Goal: Information Seeking & Learning: Compare options

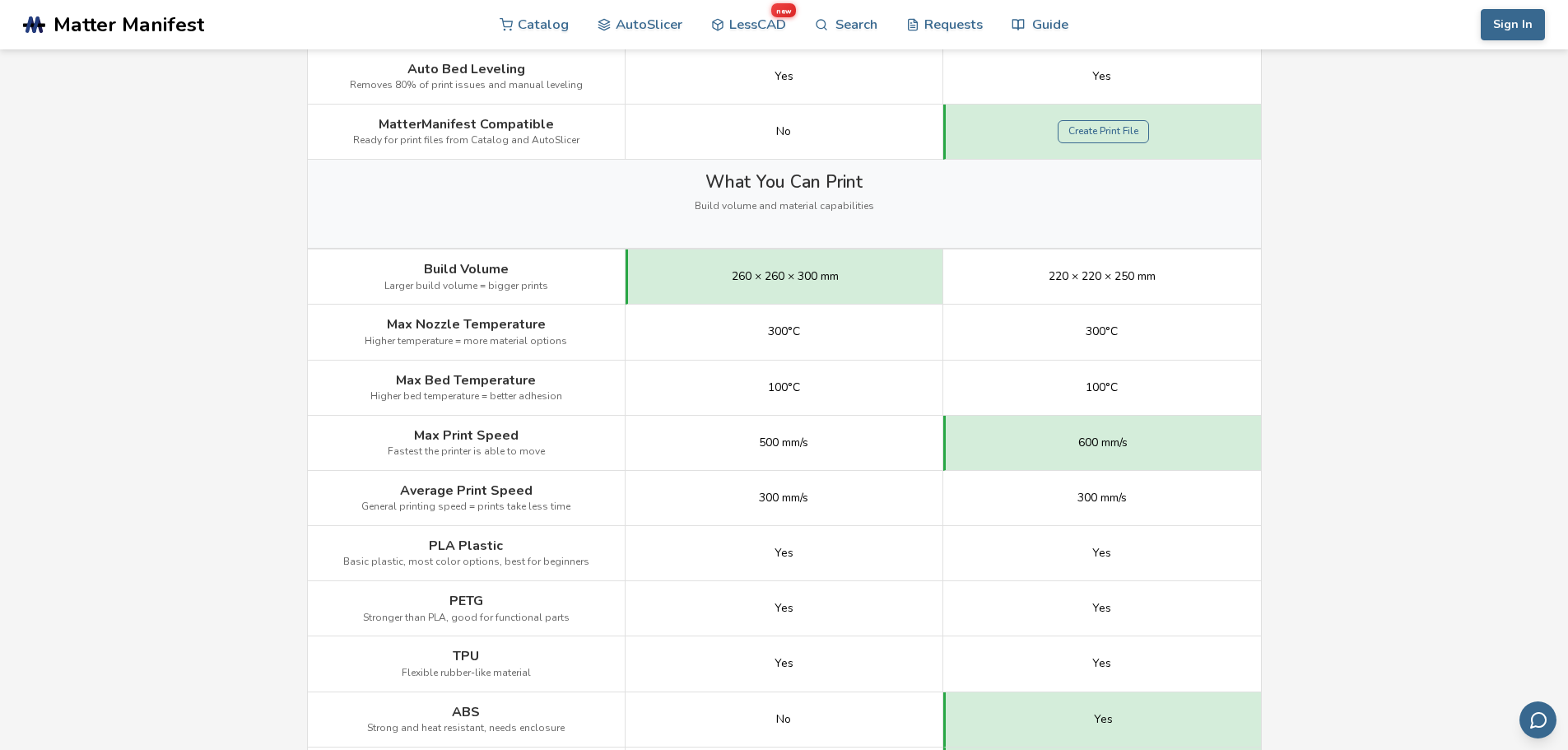
scroll to position [741, 0]
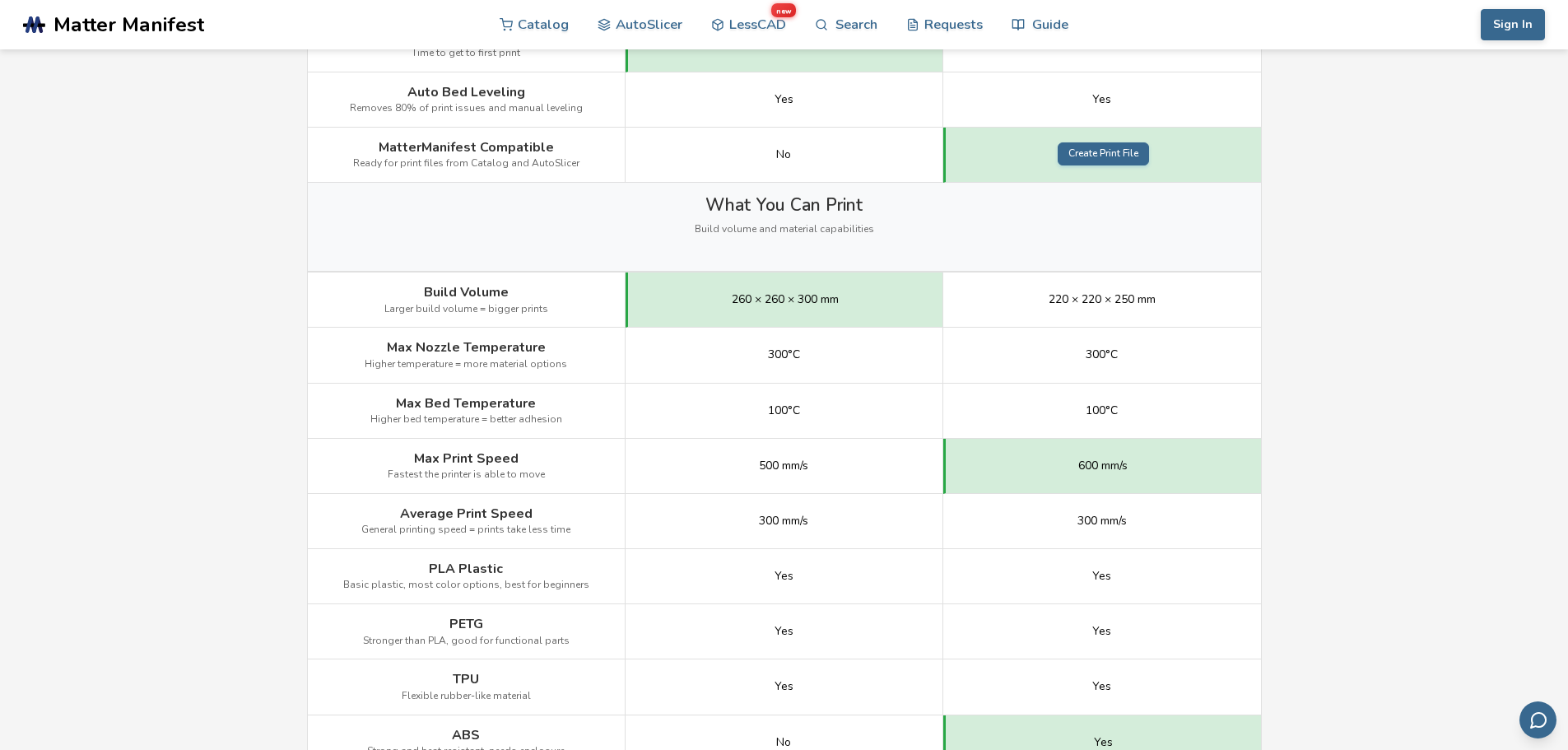
click at [1103, 154] on link "Create Print File" at bounding box center [1104, 154] width 91 height 23
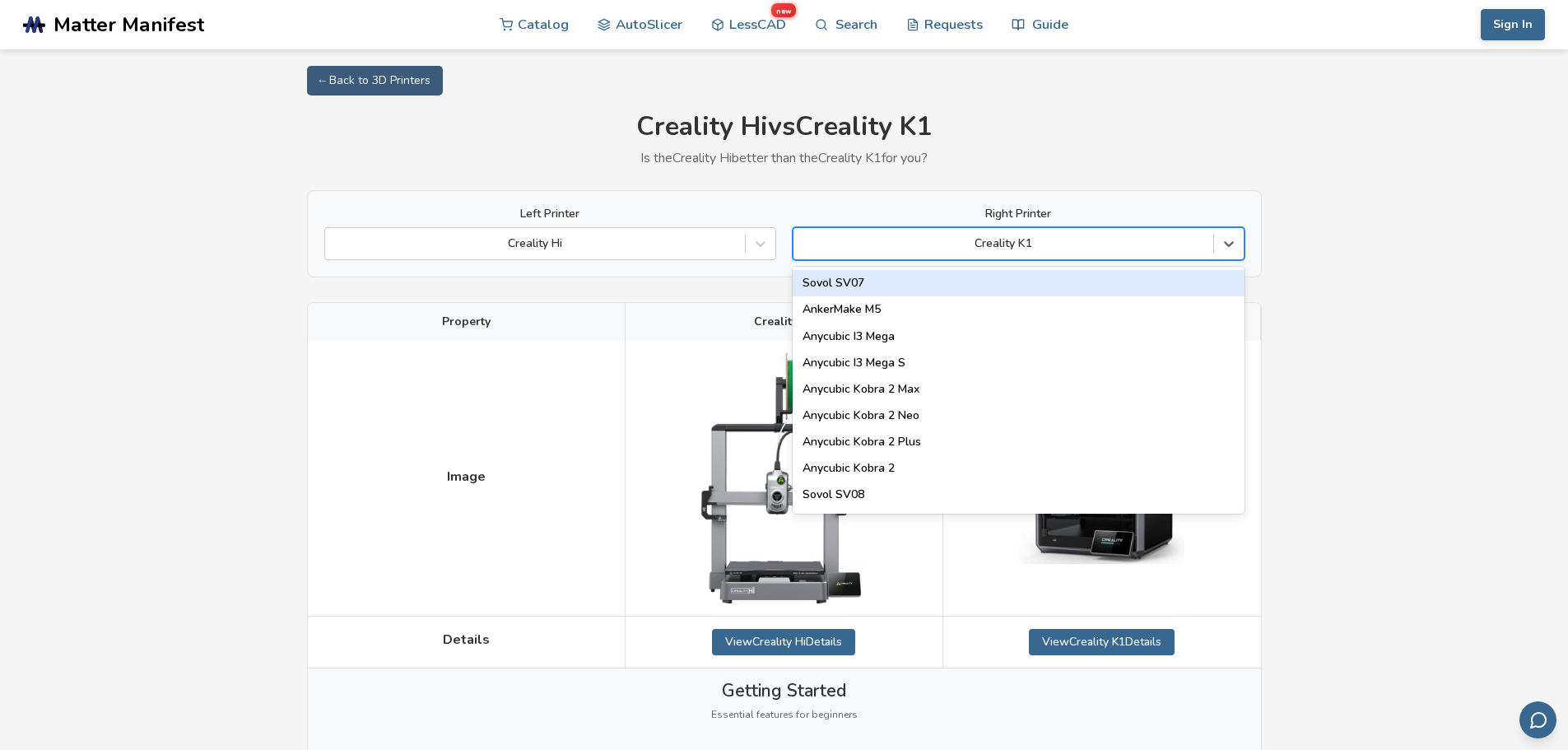
click at [1016, 256] on div "Creality K1" at bounding box center [1019, 243] width 452 height 33
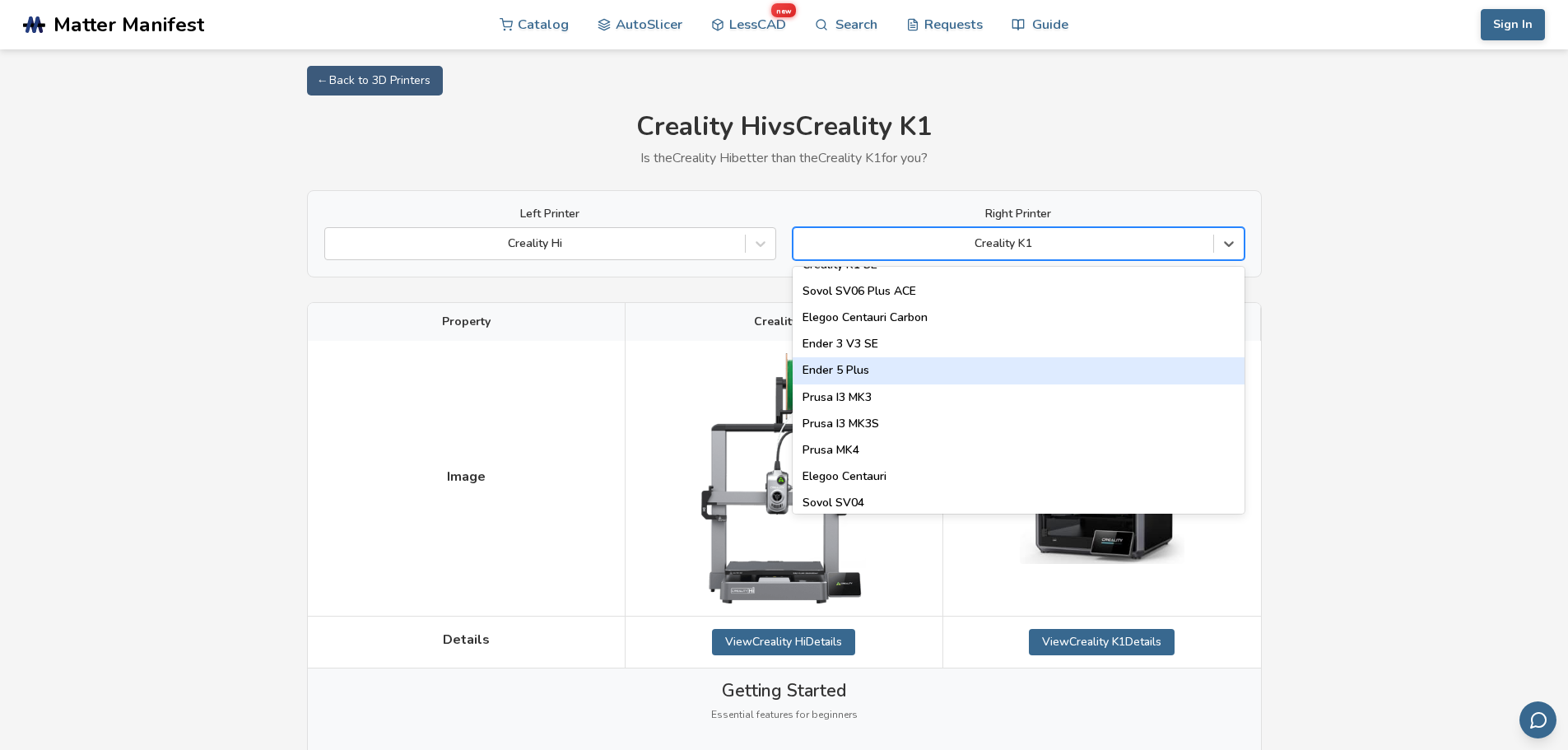
scroll to position [247, 0]
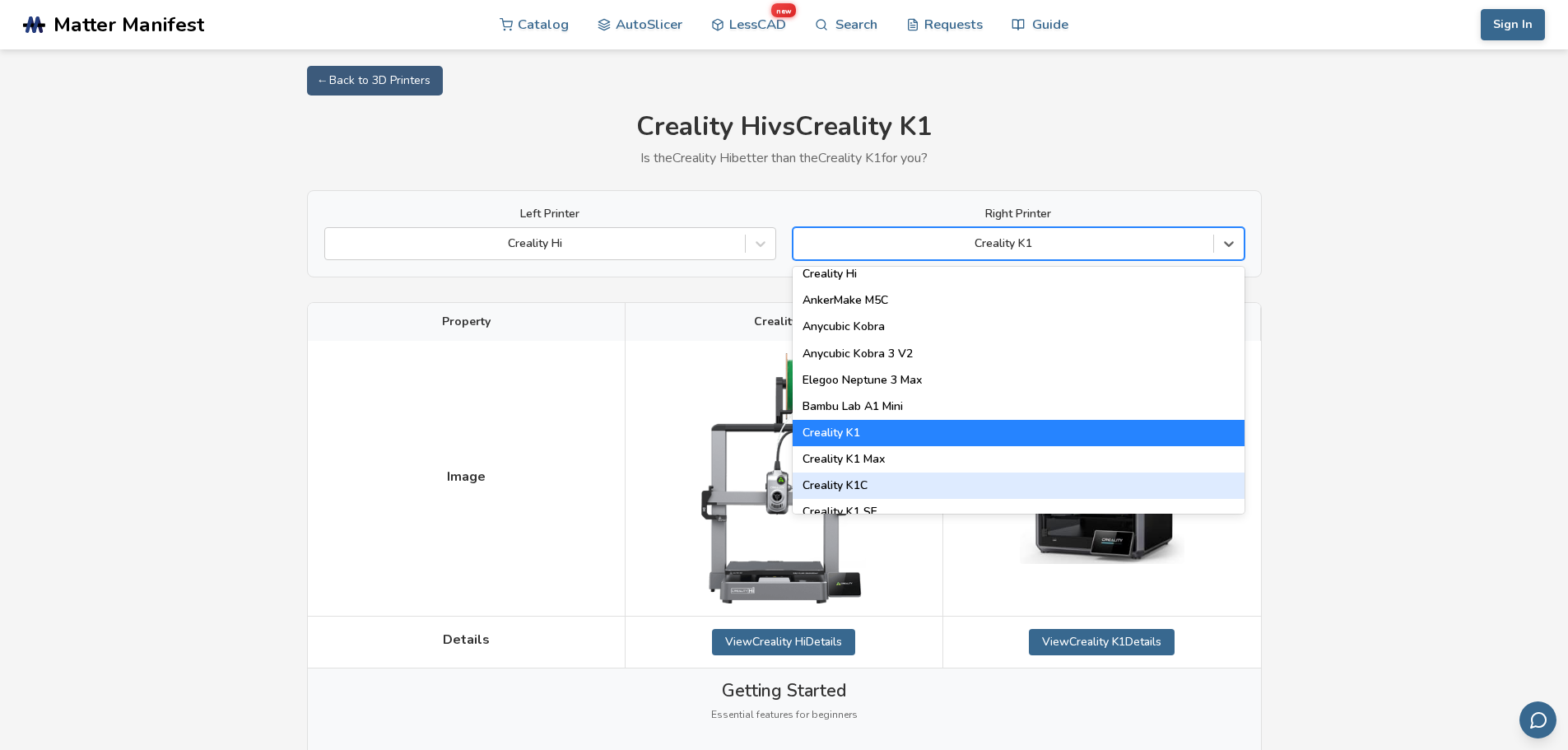
click at [867, 479] on div "Creality K1C" at bounding box center [1019, 486] width 452 height 27
